Goal: Participate in discussion

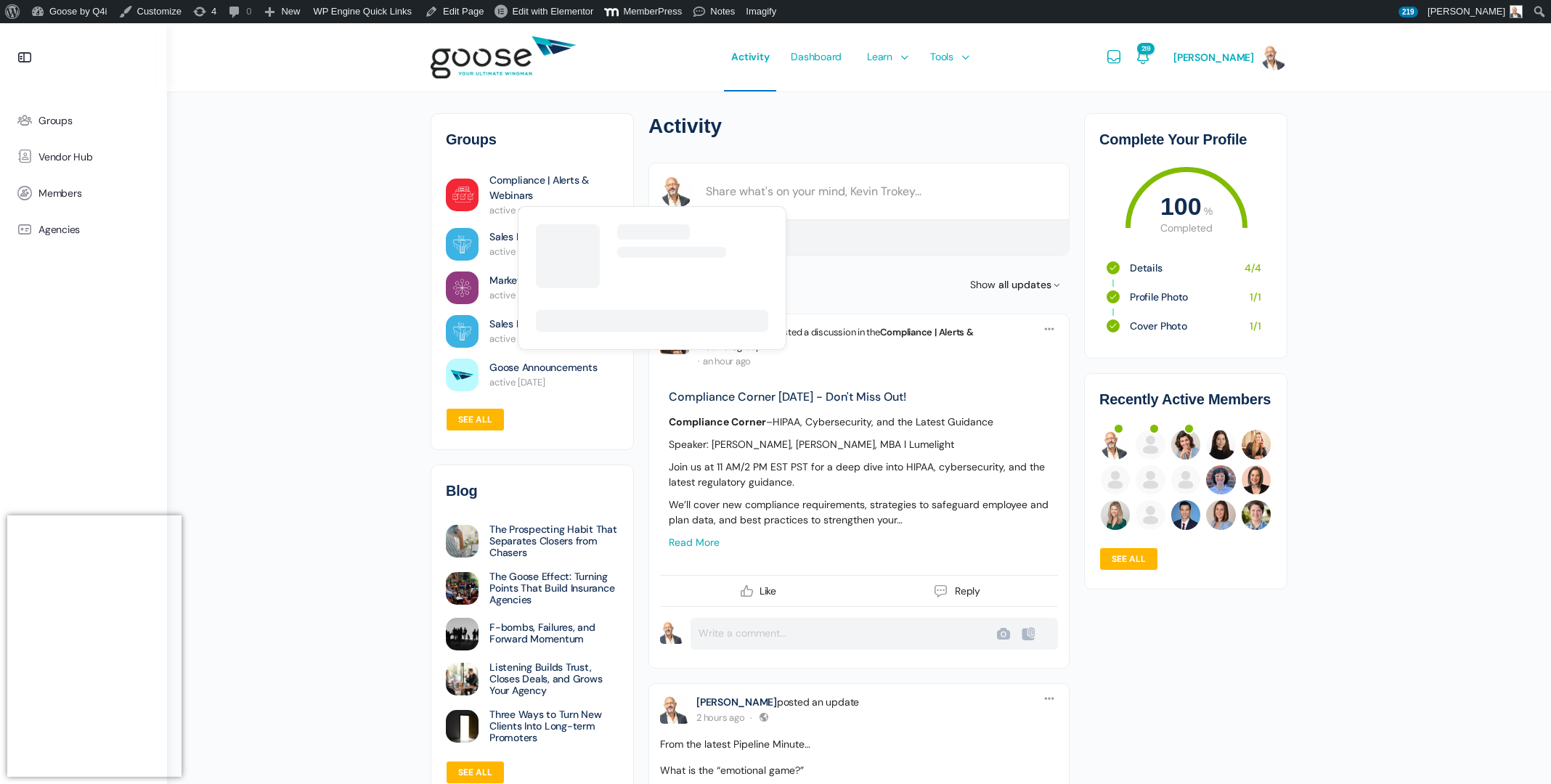
click at [512, 183] on link "Compliance | Alerts & Webinars" at bounding box center [554, 188] width 130 height 31
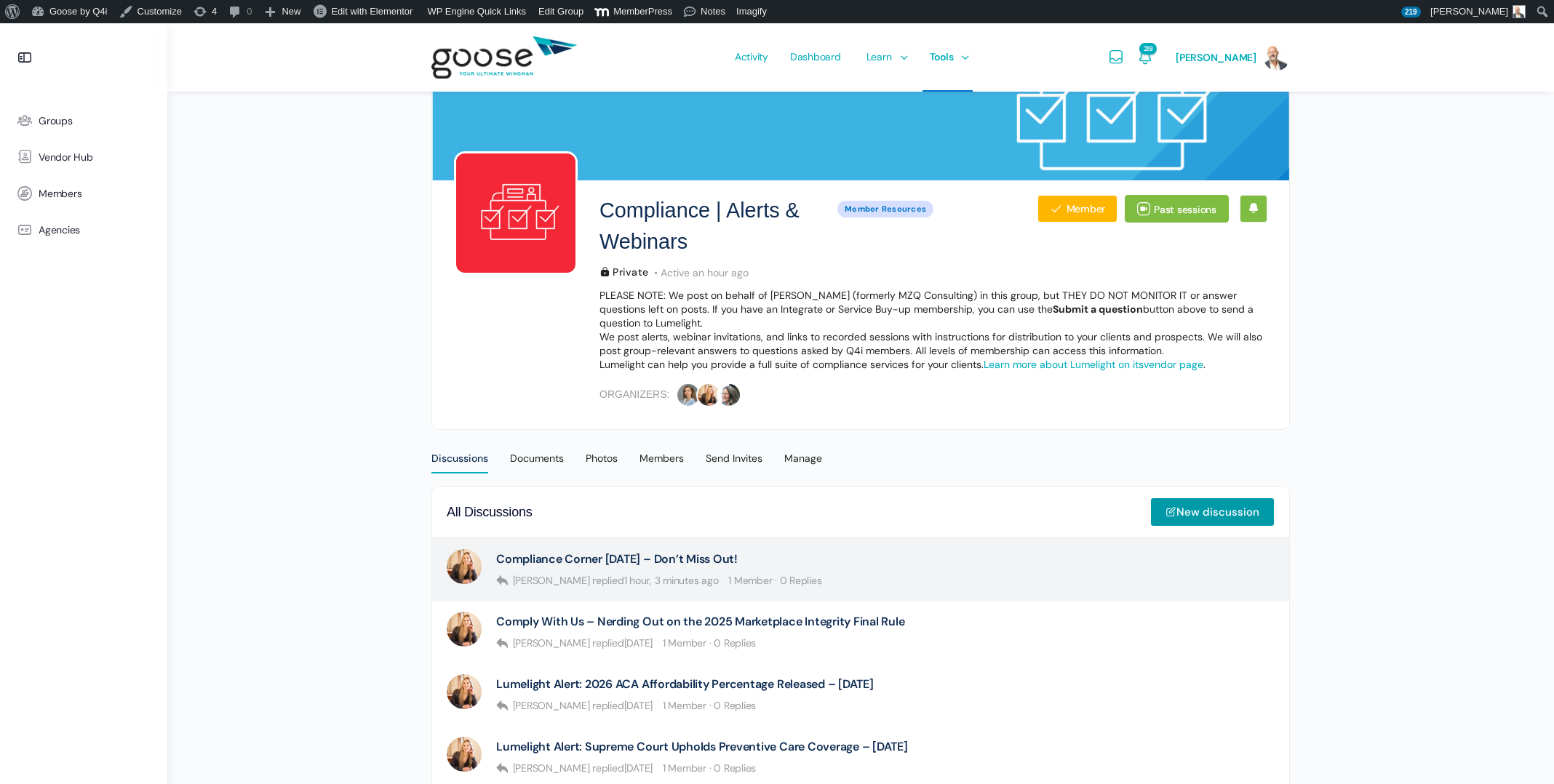
scroll to position [75, 0]
click at [618, 556] on link "Compliance Corner [DATE] – Don’t Miss Out!" at bounding box center [617, 559] width 242 height 14
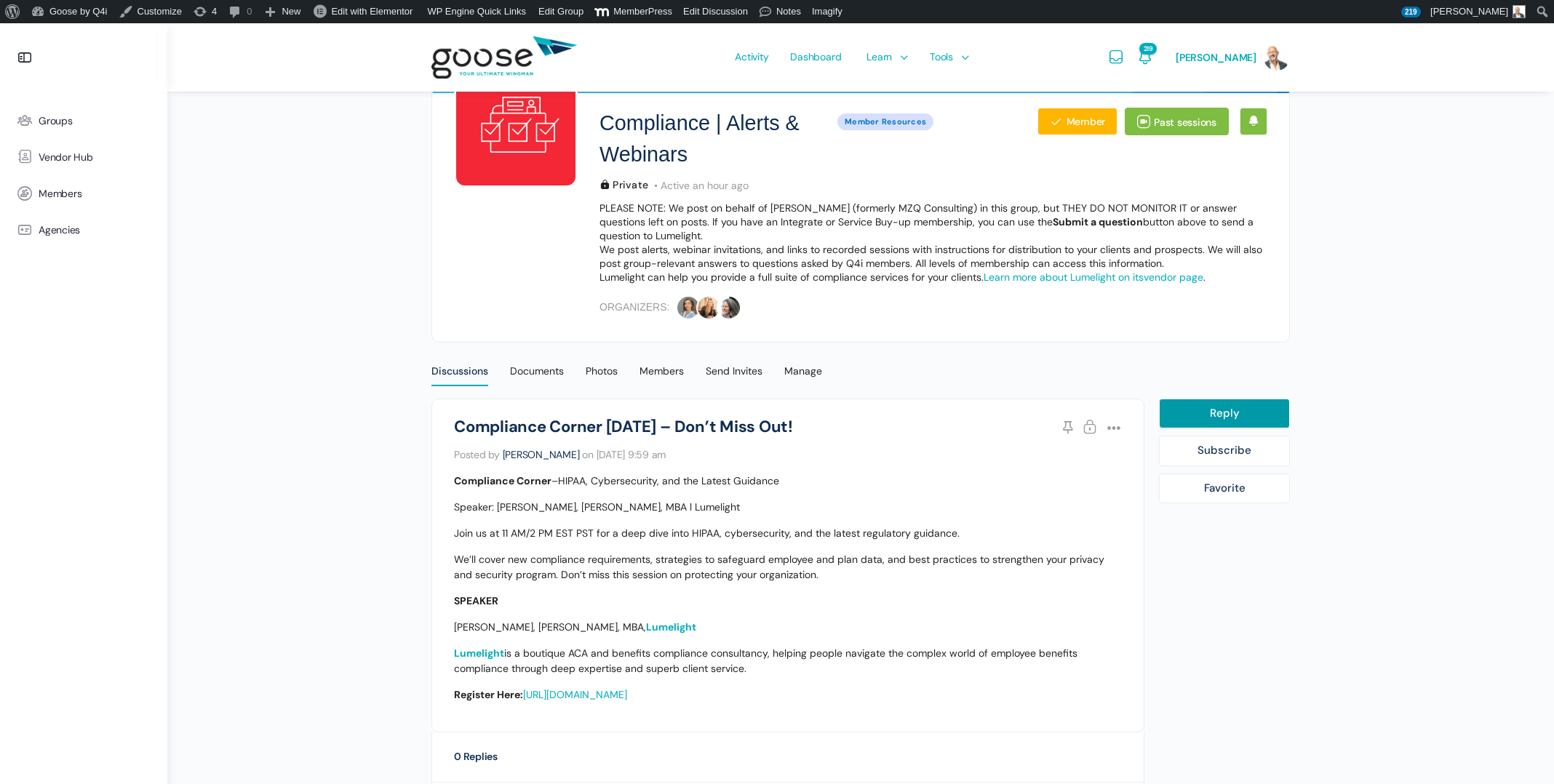
scroll to position [169, 0]
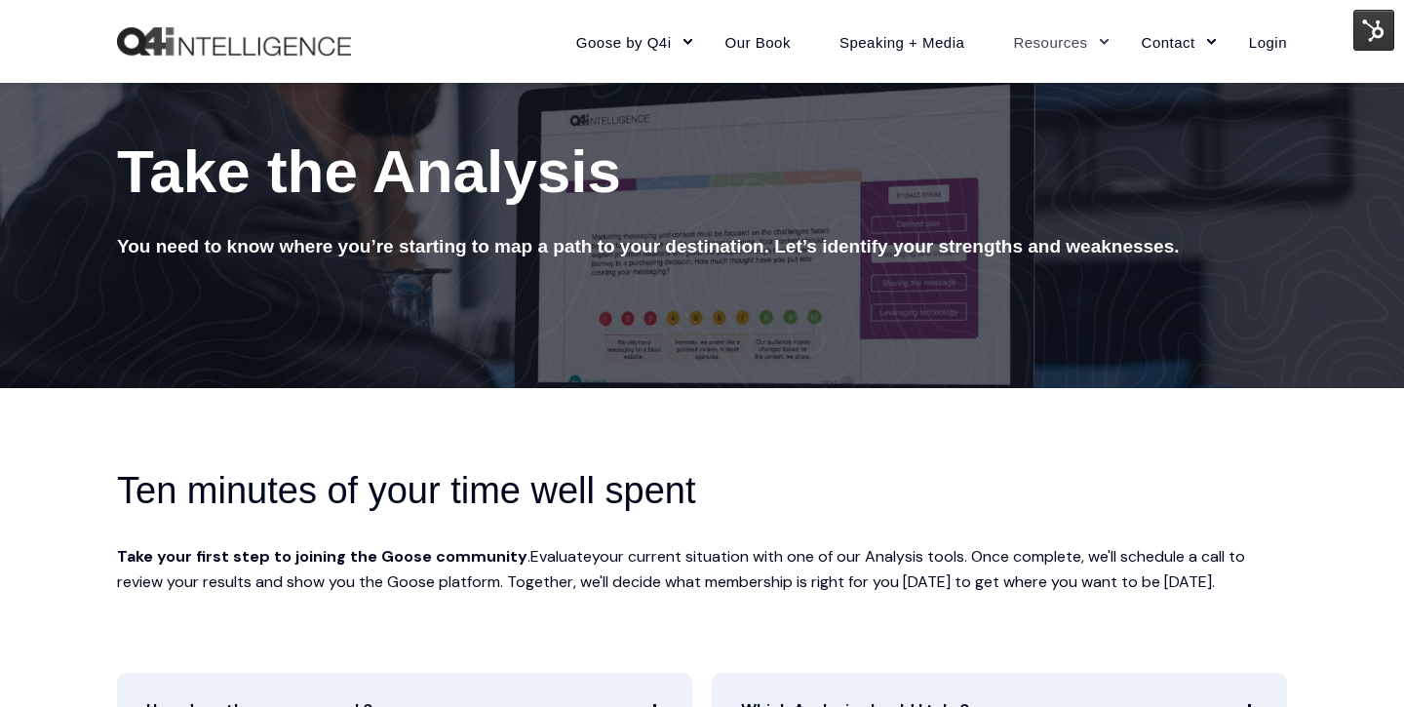
scroll to position [212, 0]
